Goal: Transaction & Acquisition: Purchase product/service

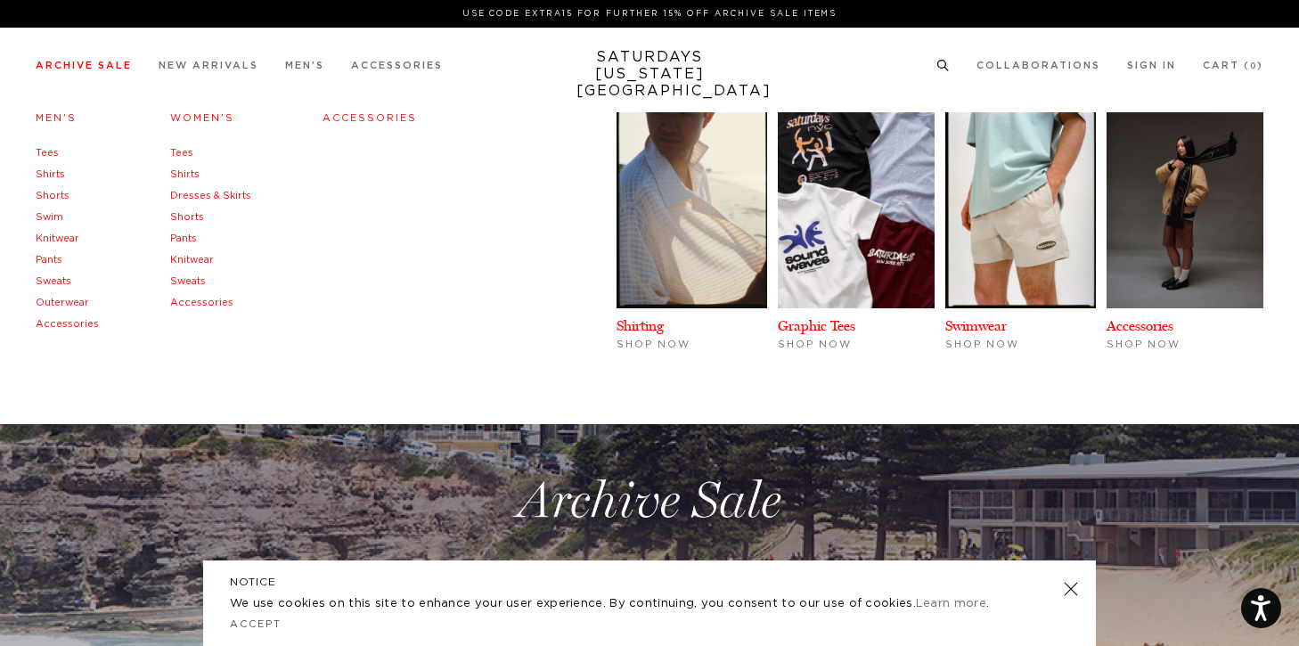
click at [48, 175] on link "Shirts" at bounding box center [50, 174] width 29 height 10
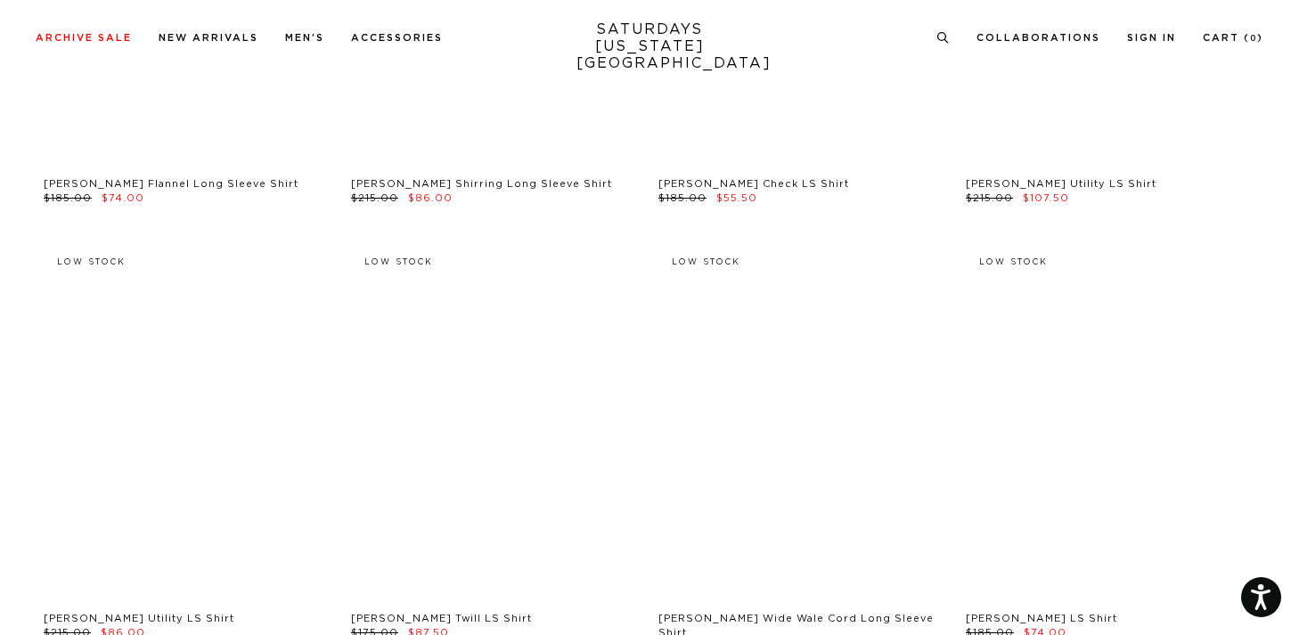
scroll to position [7861, 0]
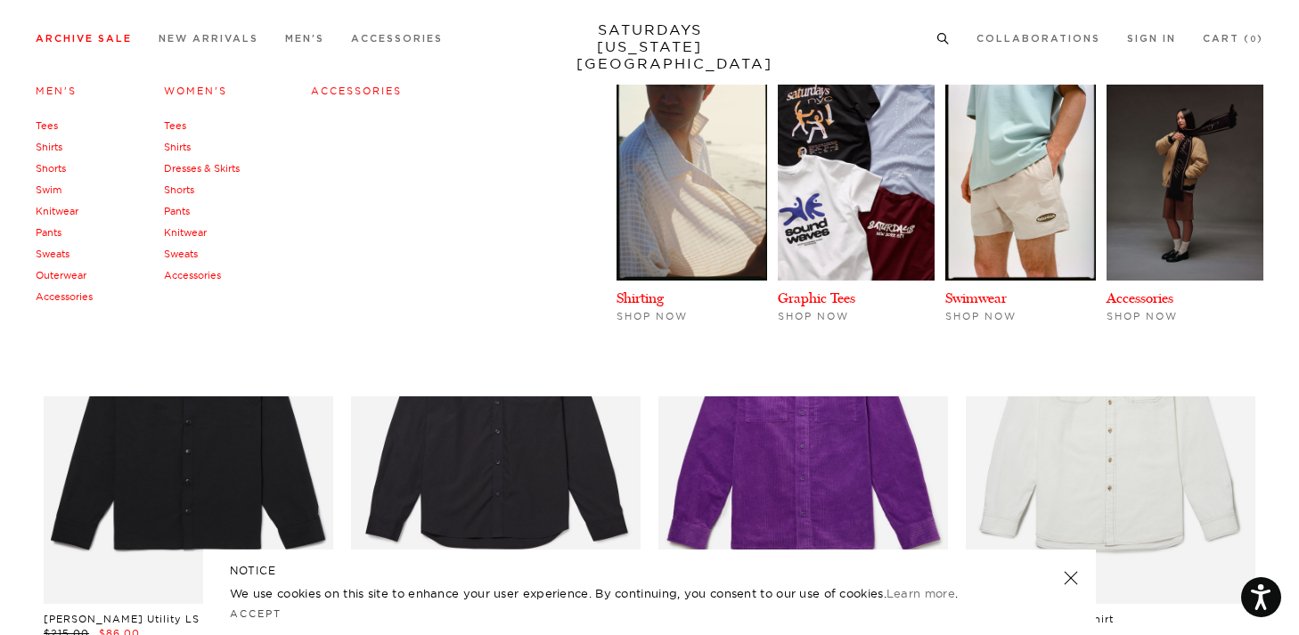
click at [78, 296] on link "Accessories" at bounding box center [64, 296] width 57 height 12
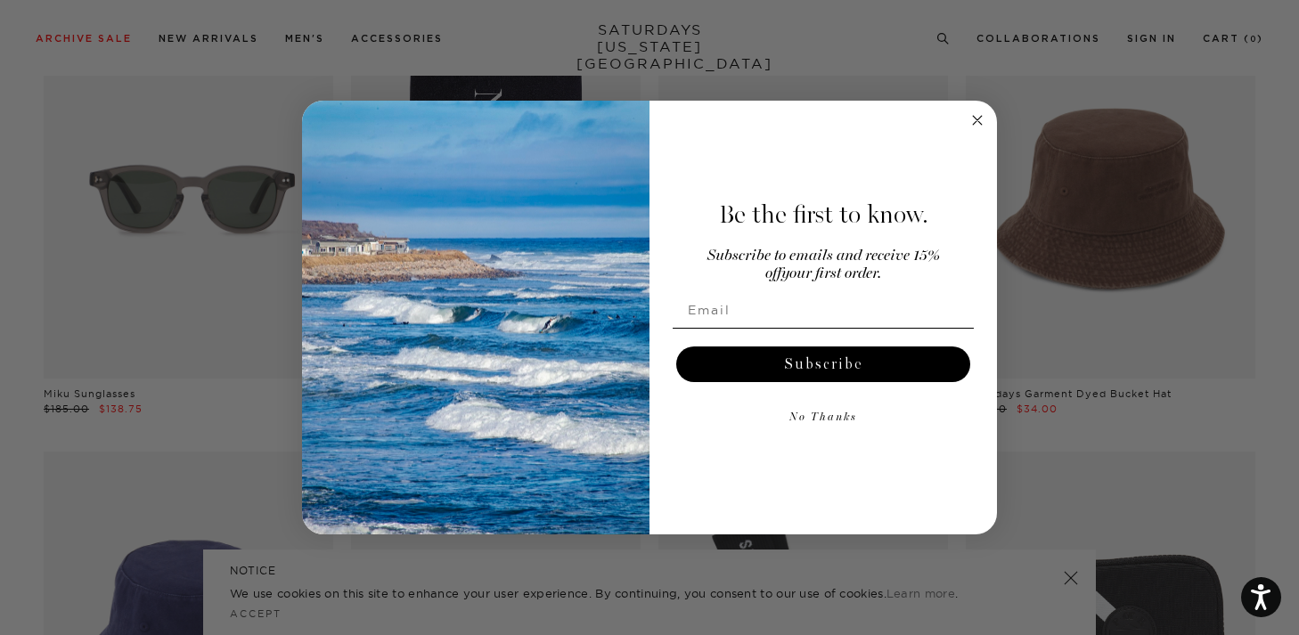
scroll to position [158, 0]
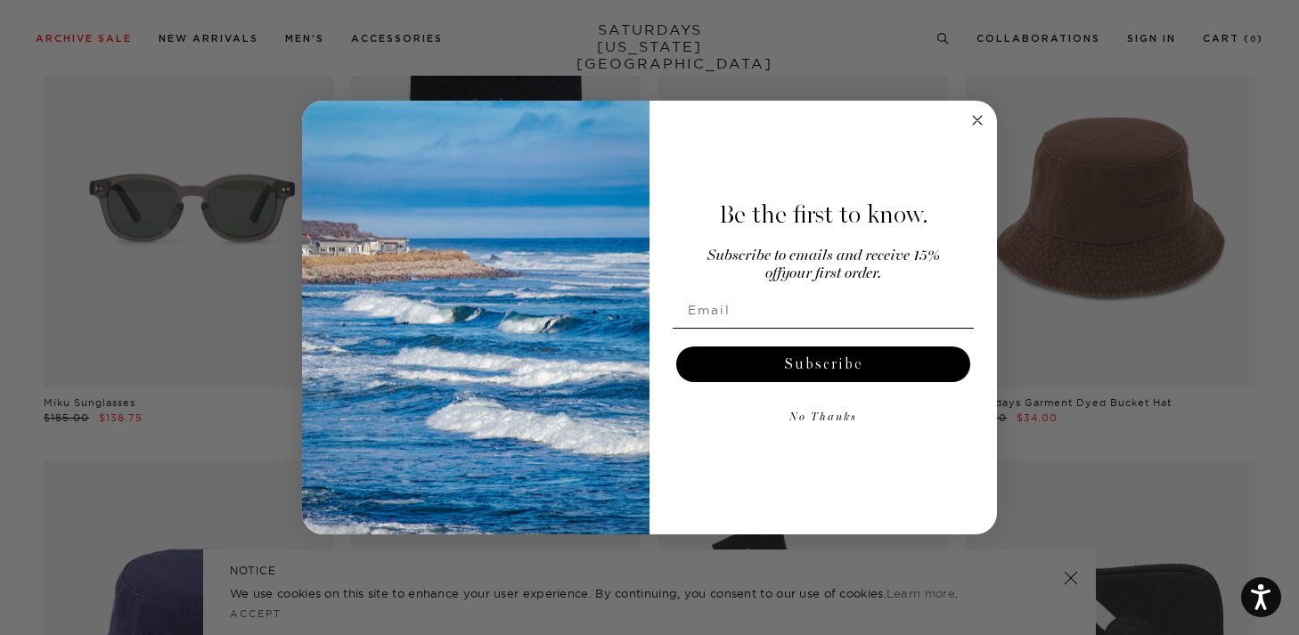
click at [985, 118] on circle "Close dialog" at bounding box center [978, 120] width 20 height 20
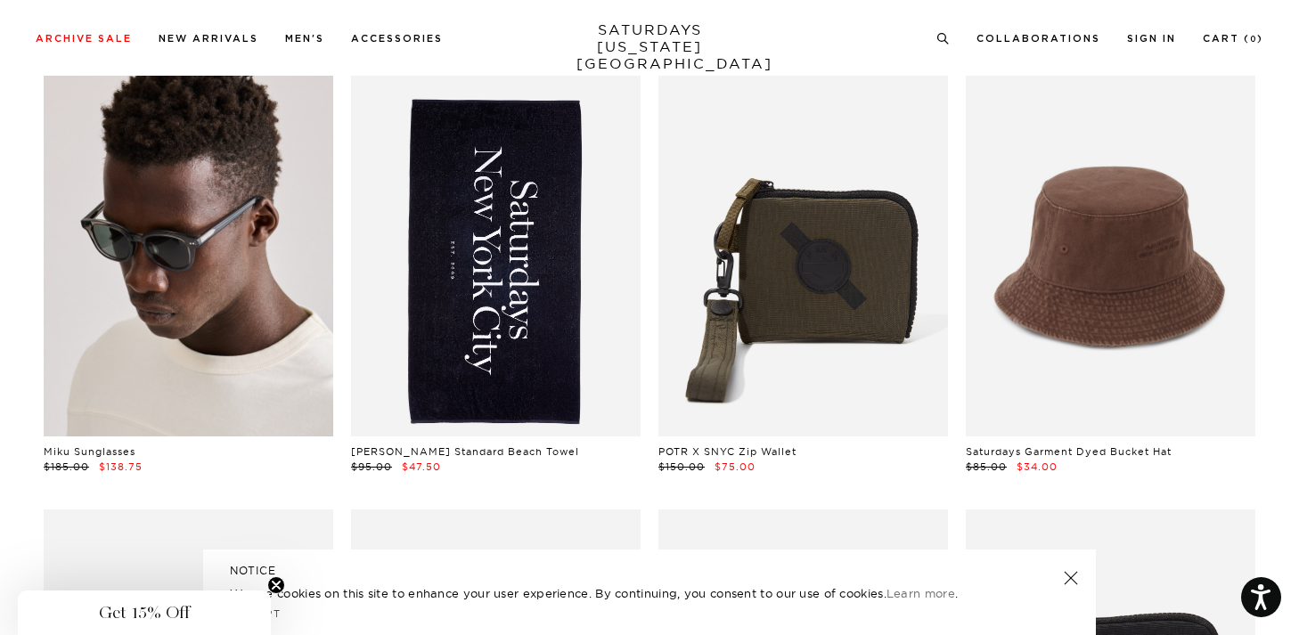
scroll to position [0, 0]
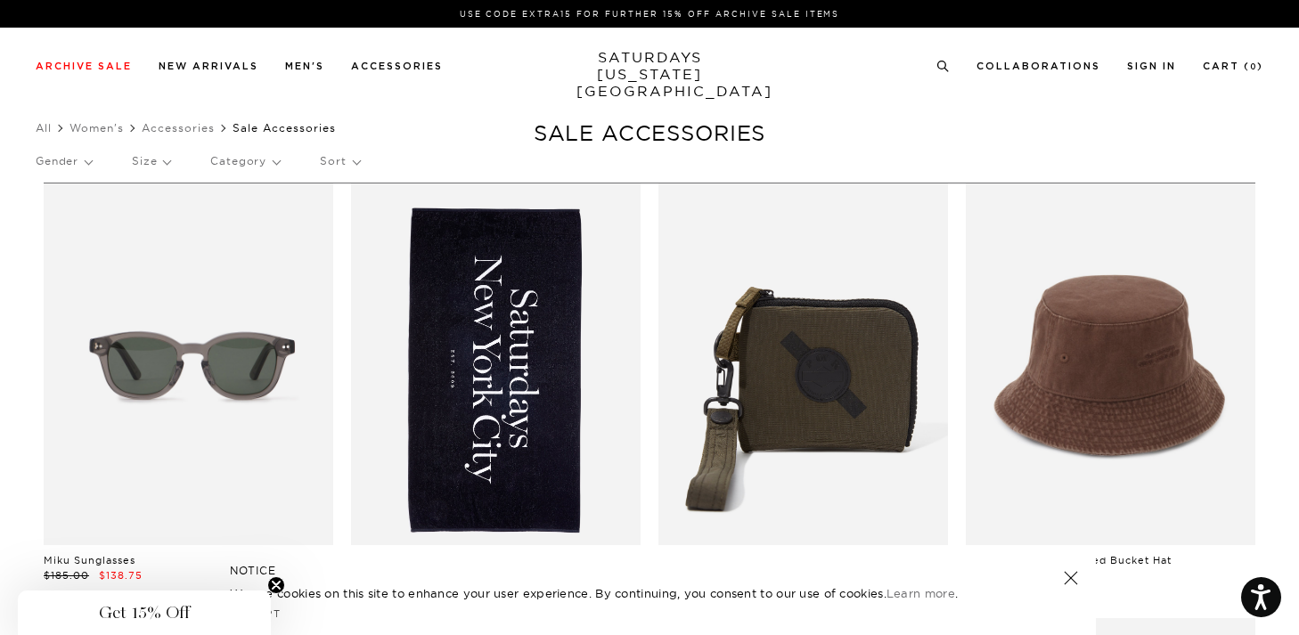
click at [430, 418] on link at bounding box center [496, 365] width 290 height 362
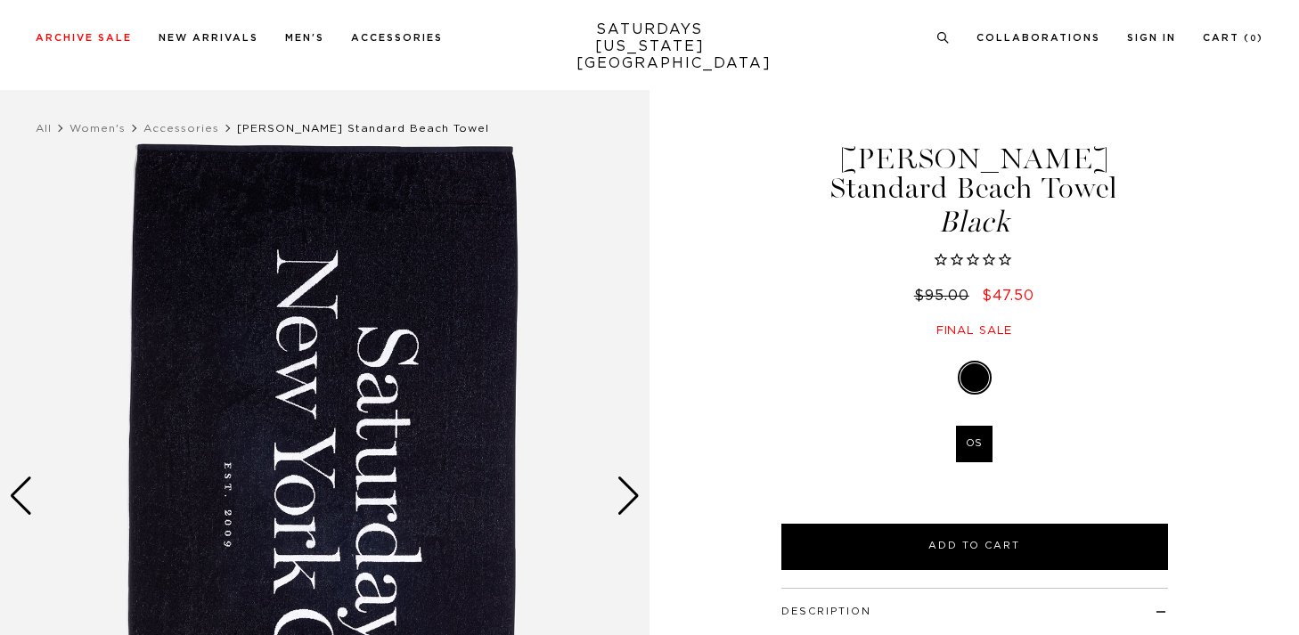
scroll to position [298, 0]
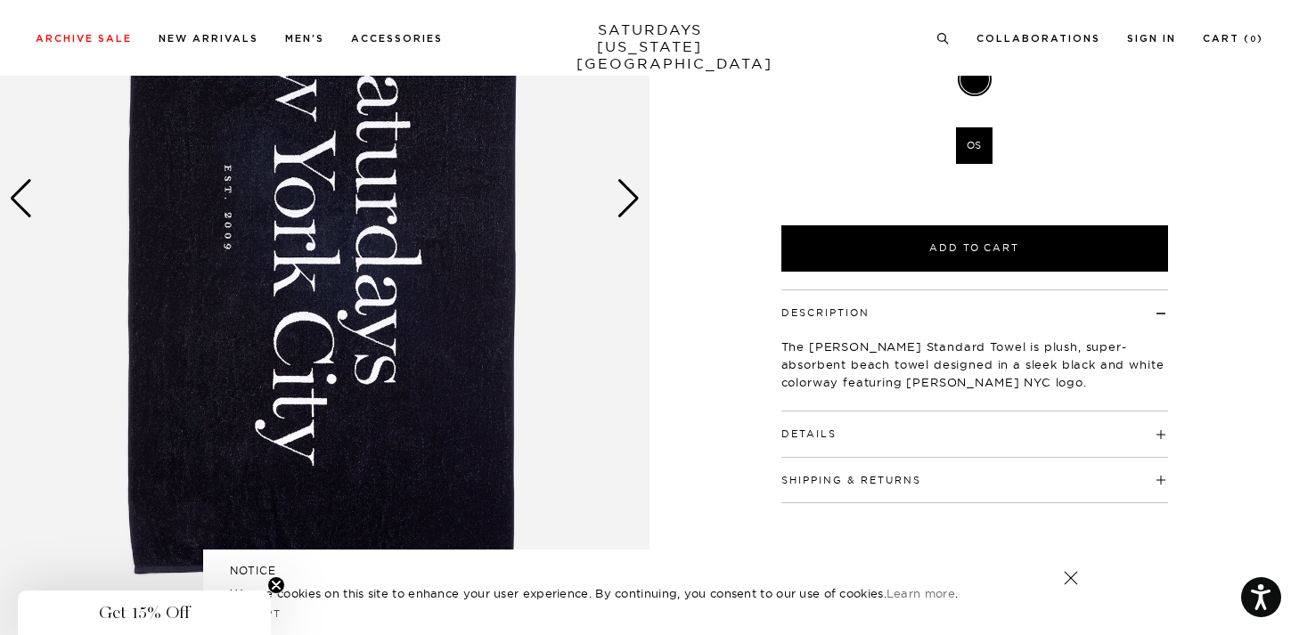
click at [997, 412] on h4 "Details" at bounding box center [974, 426] width 387 height 29
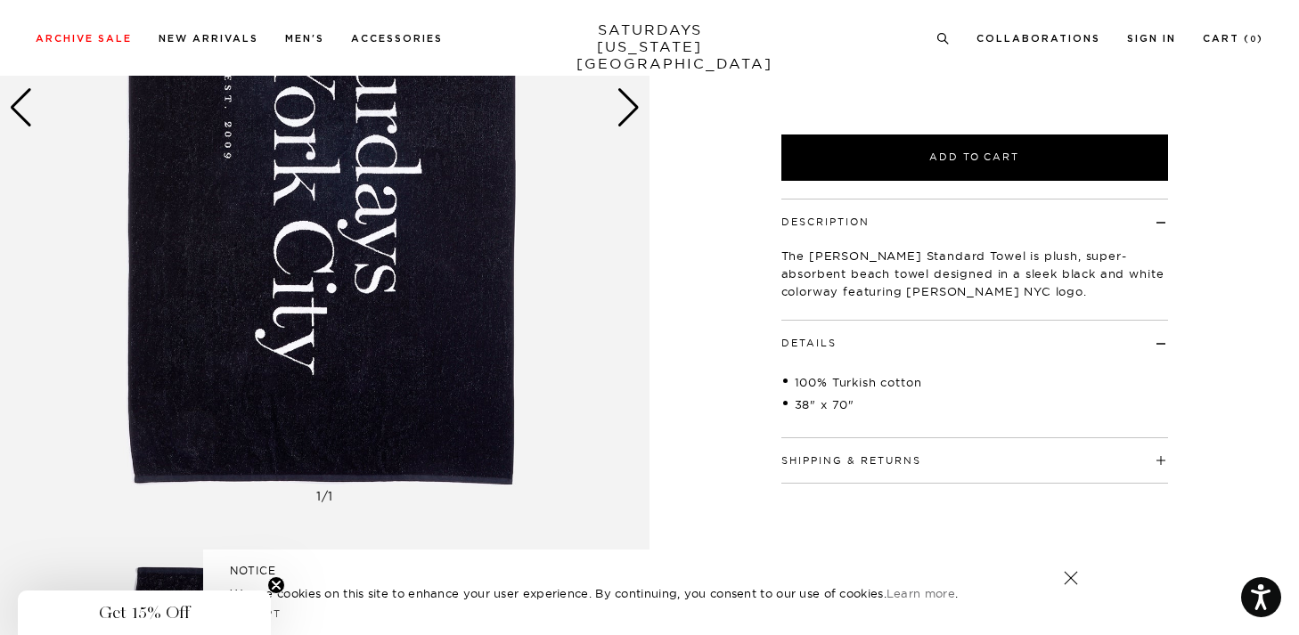
scroll to position [390, 0]
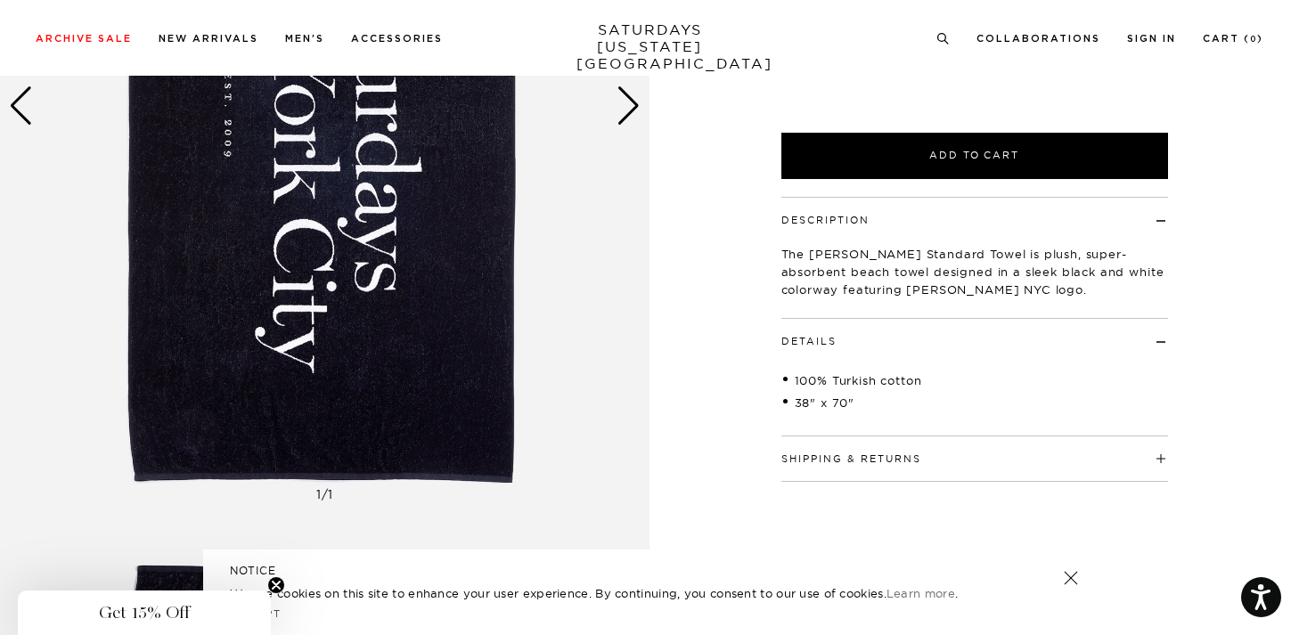
click at [919, 439] on div "Shipping & Returns Free shipping to the 48 contiguous states on orders over $15…" at bounding box center [974, 459] width 387 height 45
click at [904, 454] on button "Shipping & Returns" at bounding box center [851, 459] width 140 height 10
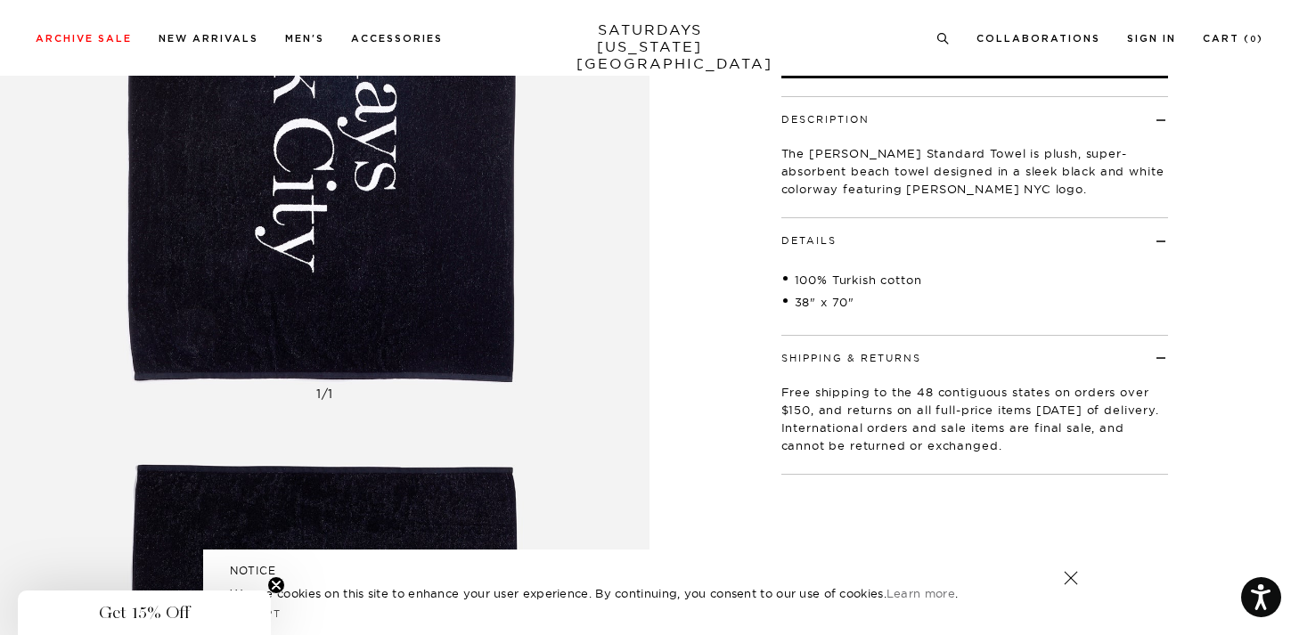
click at [873, 354] on button "Shipping & Returns" at bounding box center [851, 359] width 140 height 10
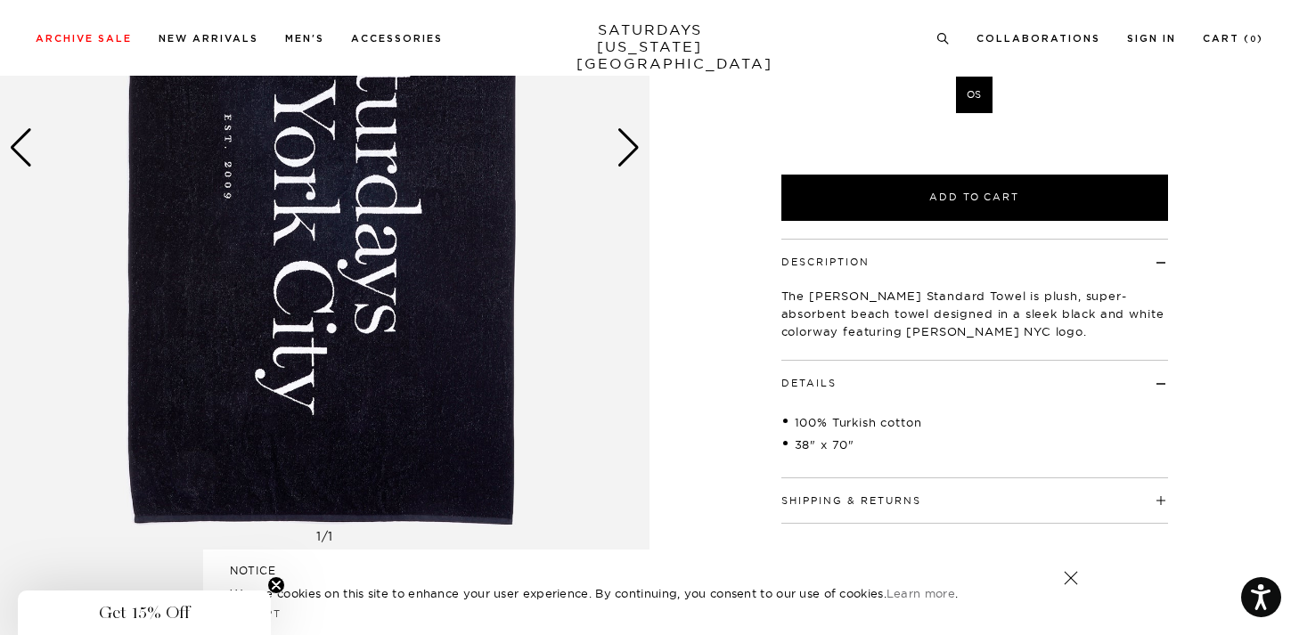
click at [846, 361] on h4 "Details" at bounding box center [974, 375] width 387 height 29
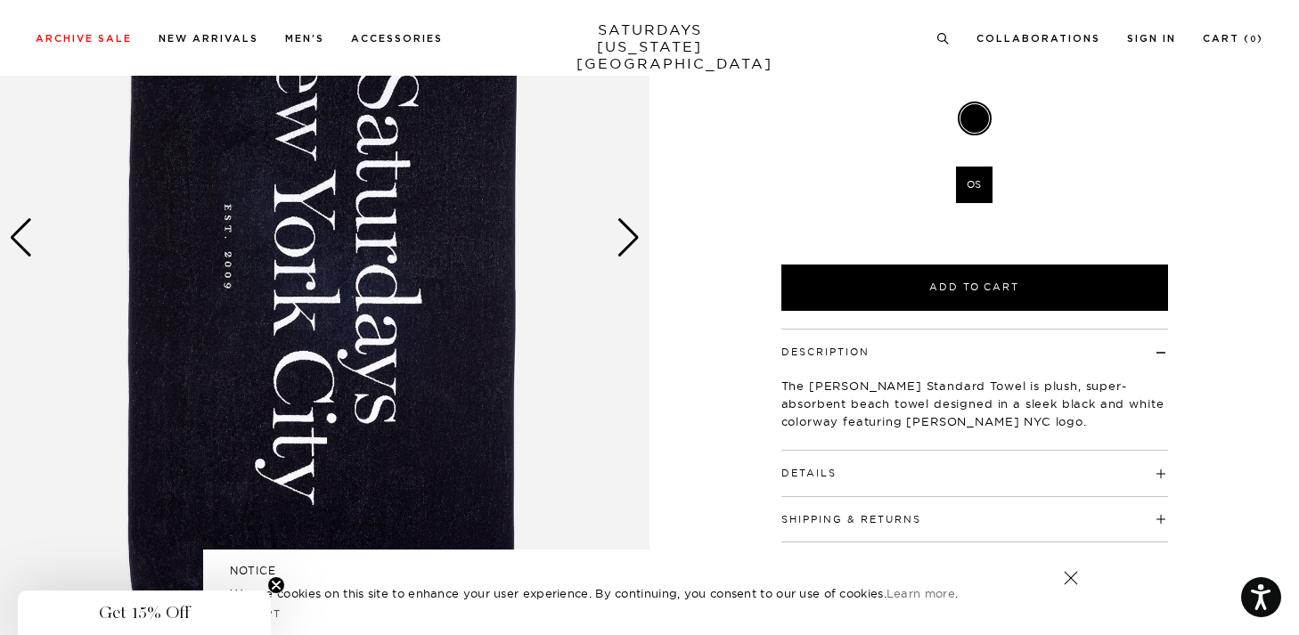
scroll to position [261, 0]
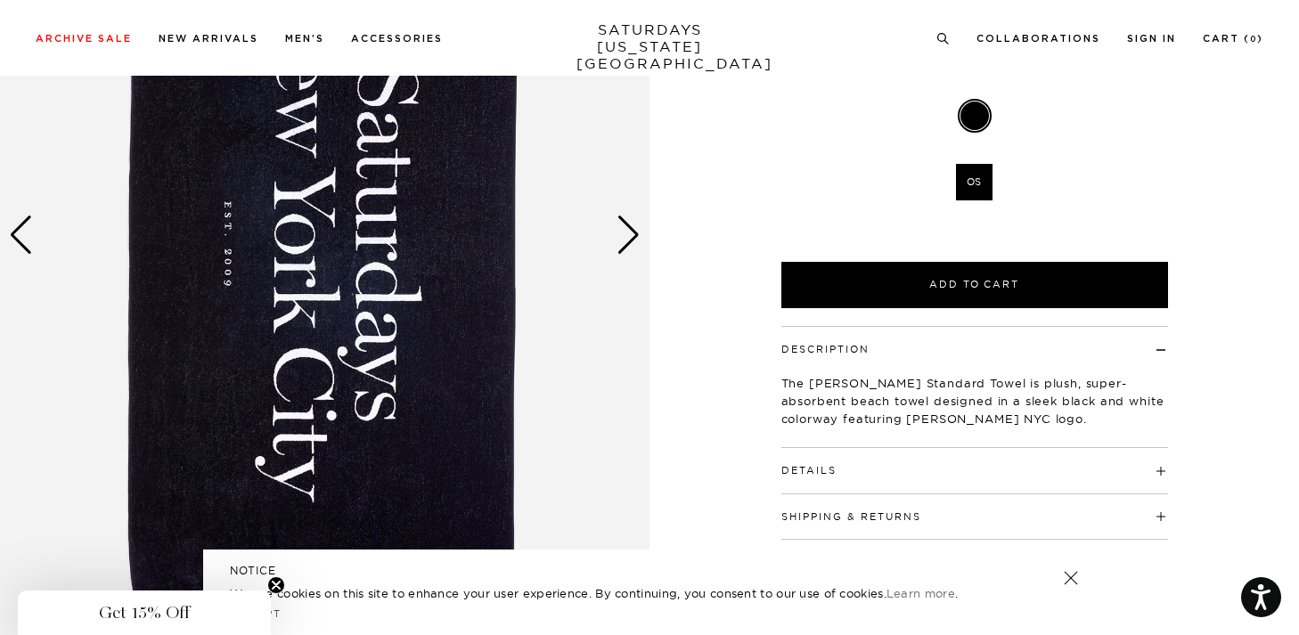
click at [614, 222] on img at bounding box center [325, 235] width 650 height 812
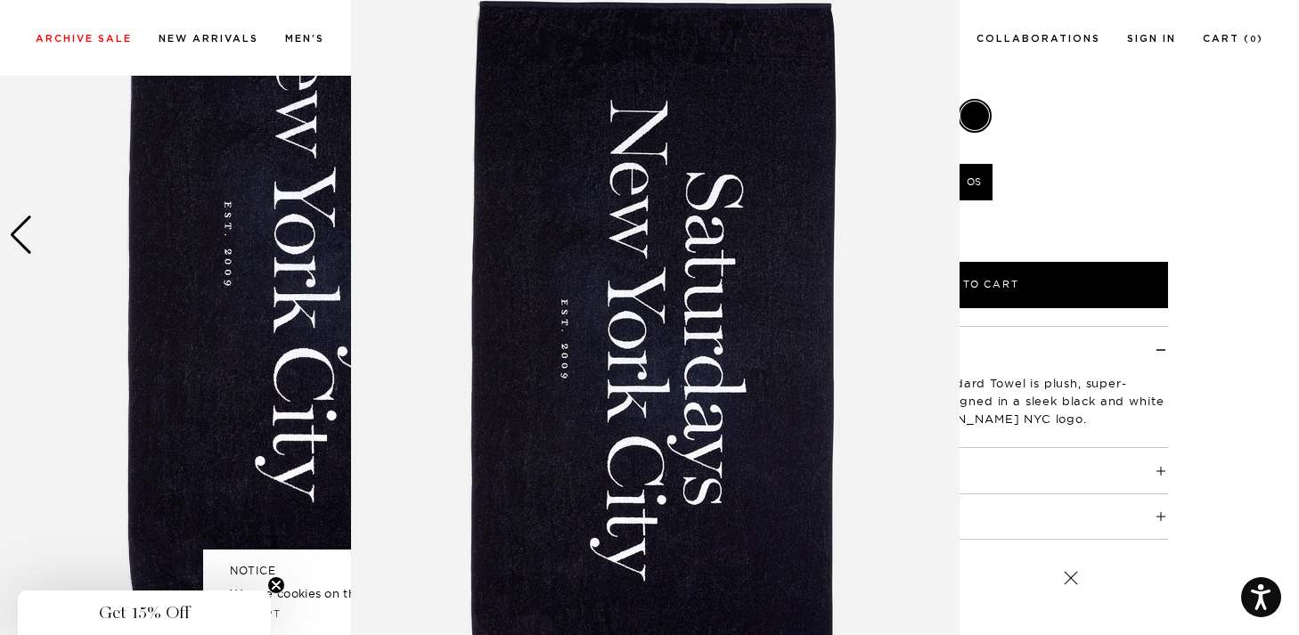
scroll to position [117, 0]
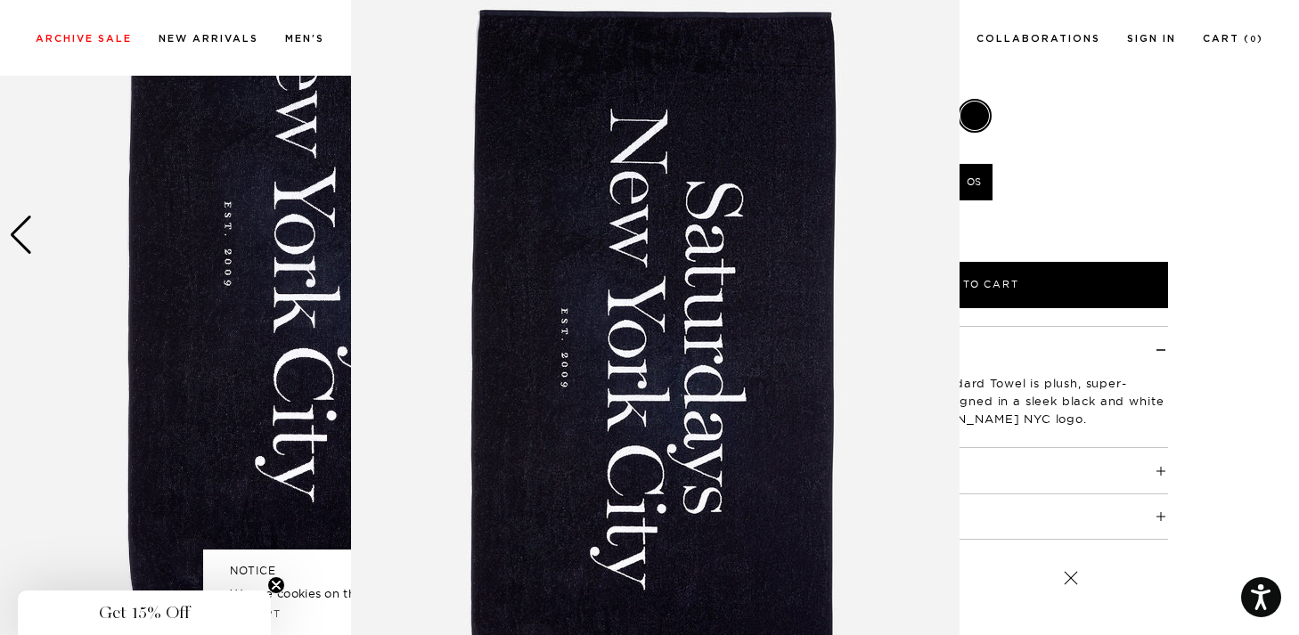
click at [630, 228] on img at bounding box center [655, 339] width 609 height 912
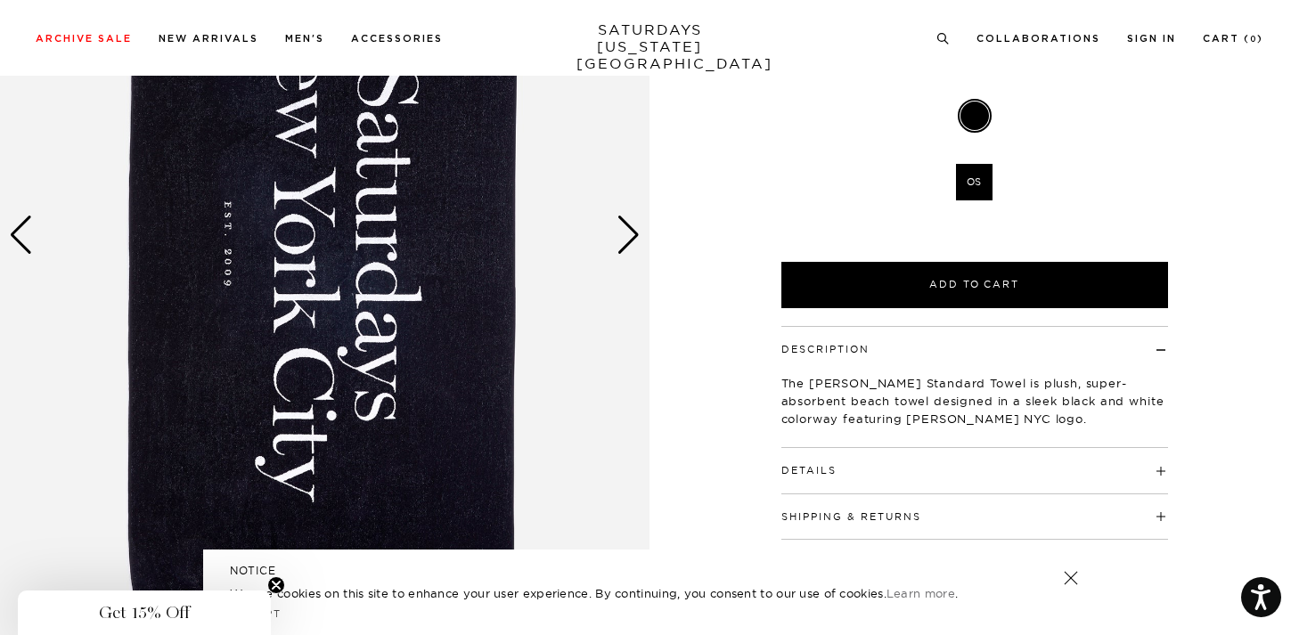
click at [630, 228] on div "Next slide" at bounding box center [629, 235] width 24 height 39
